Goal: Information Seeking & Learning: Learn about a topic

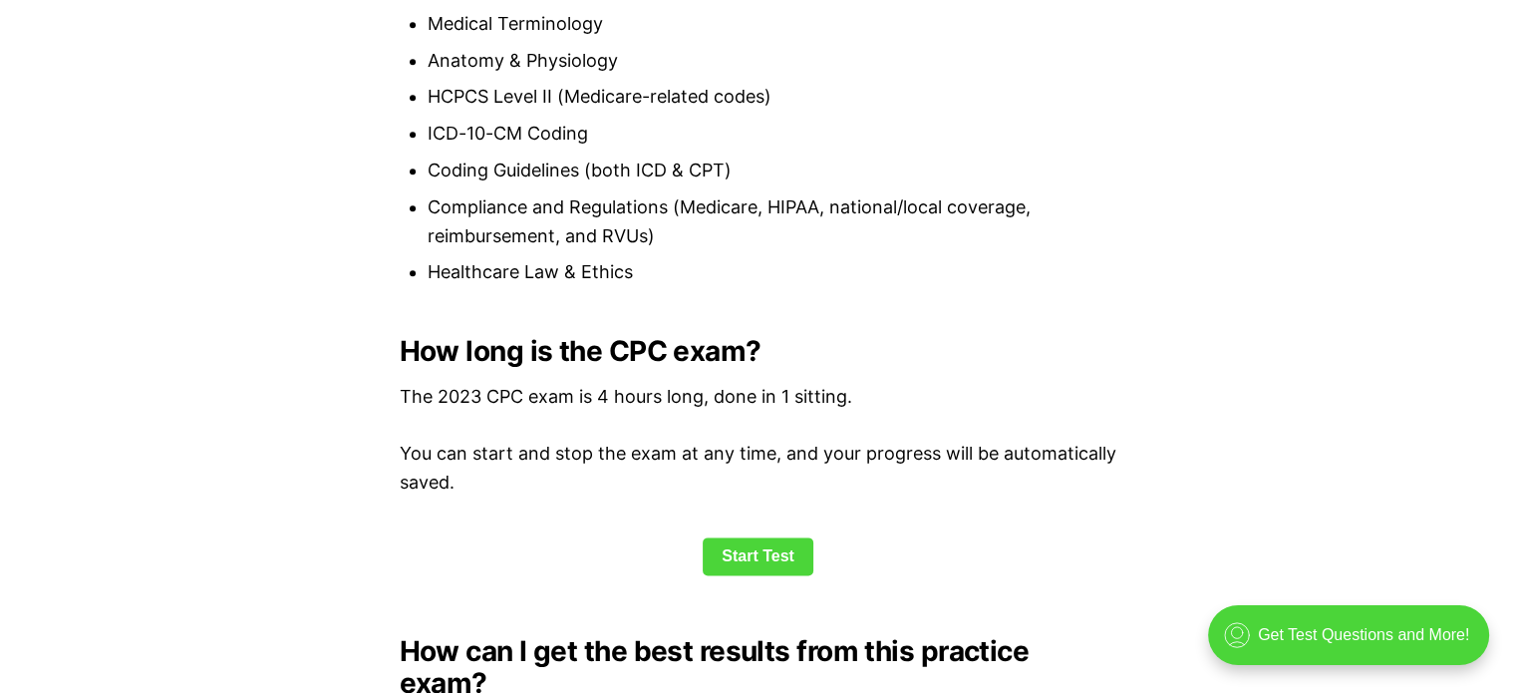
scroll to position [2392, 0]
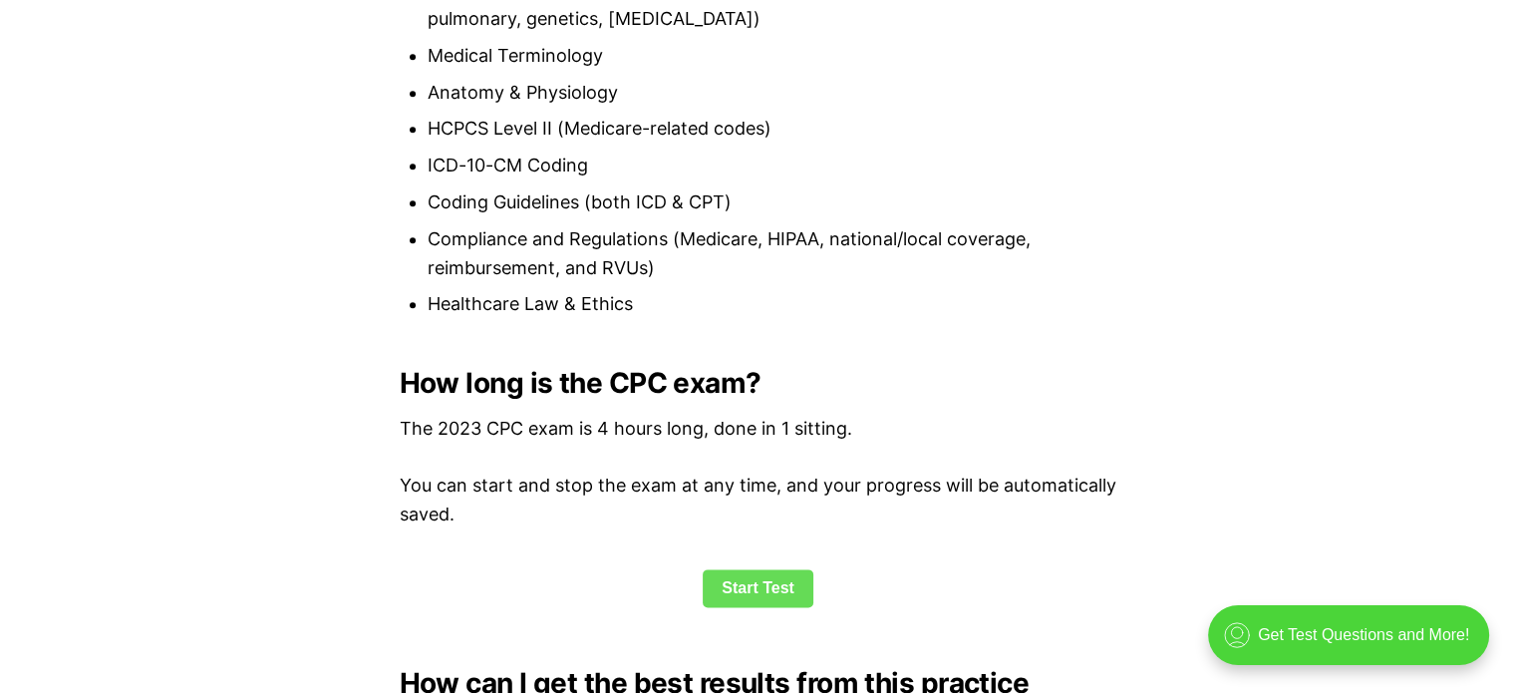
click at [750, 585] on link "Start Test" at bounding box center [758, 588] width 111 height 38
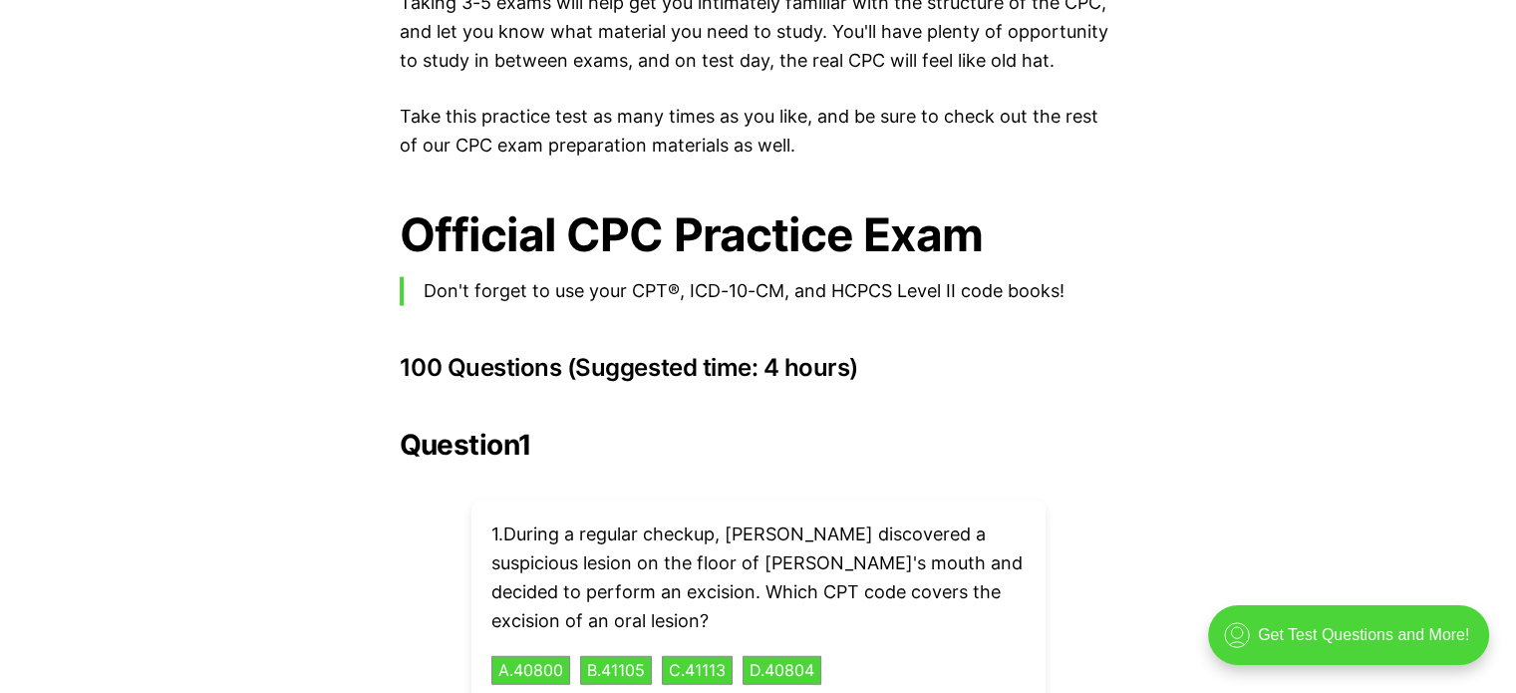
scroll to position [4169, 0]
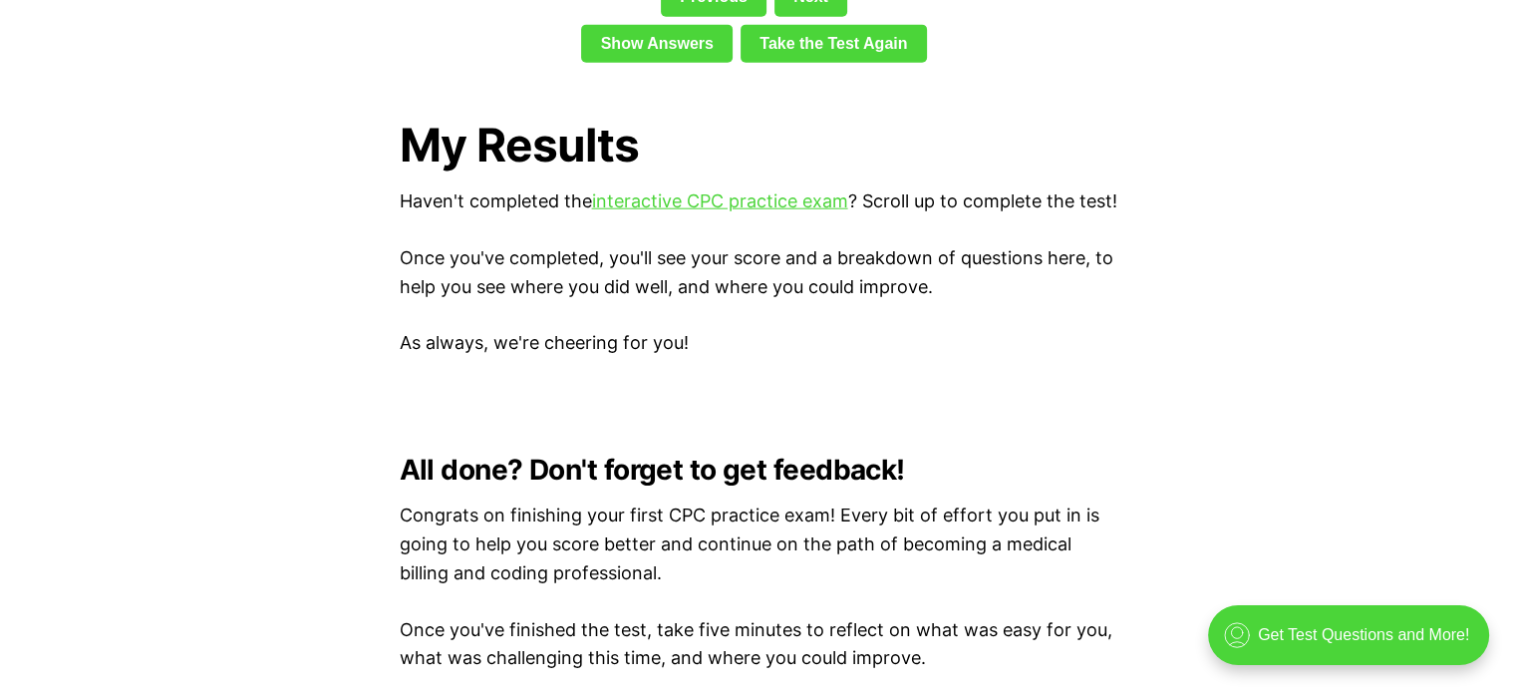
scroll to position [4444, 0]
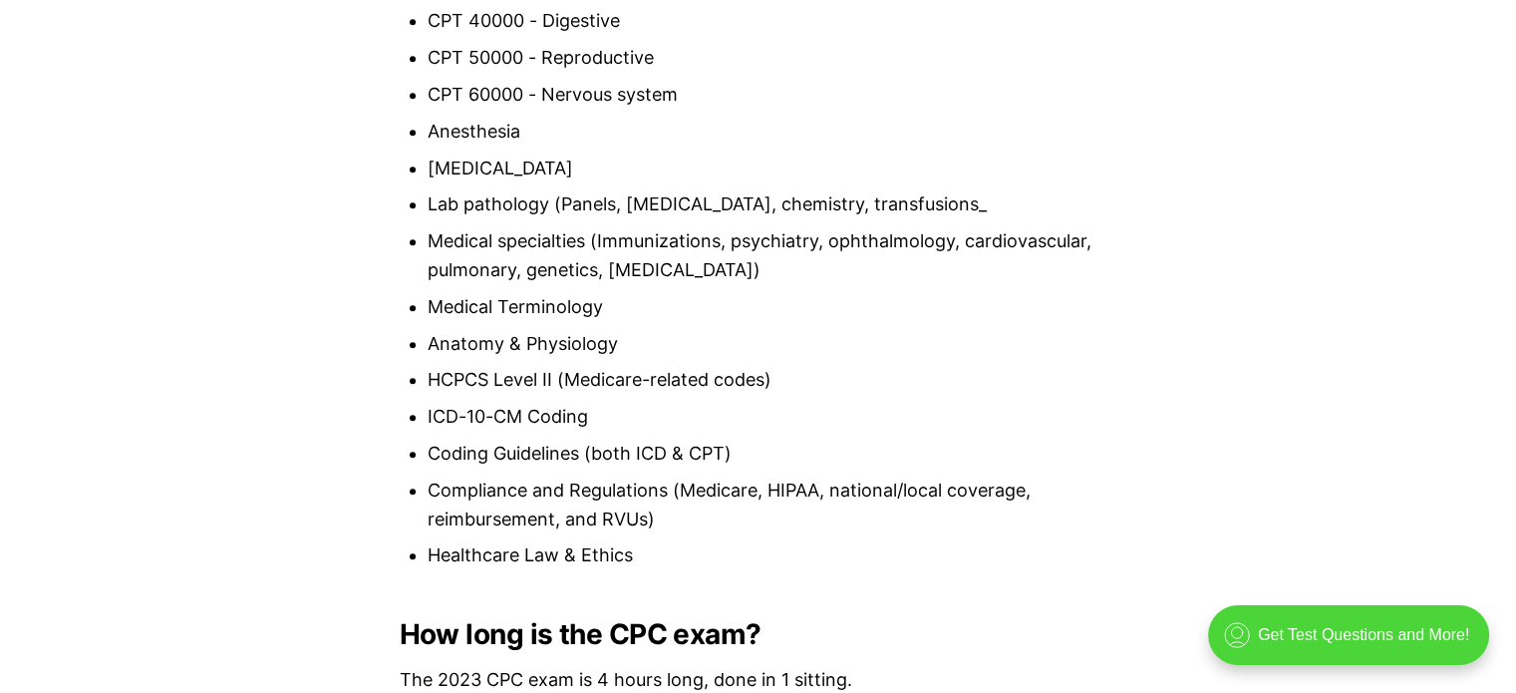
scroll to position [2041, 0]
